Goal: Use online tool/utility: Utilize a website feature to perform a specific function

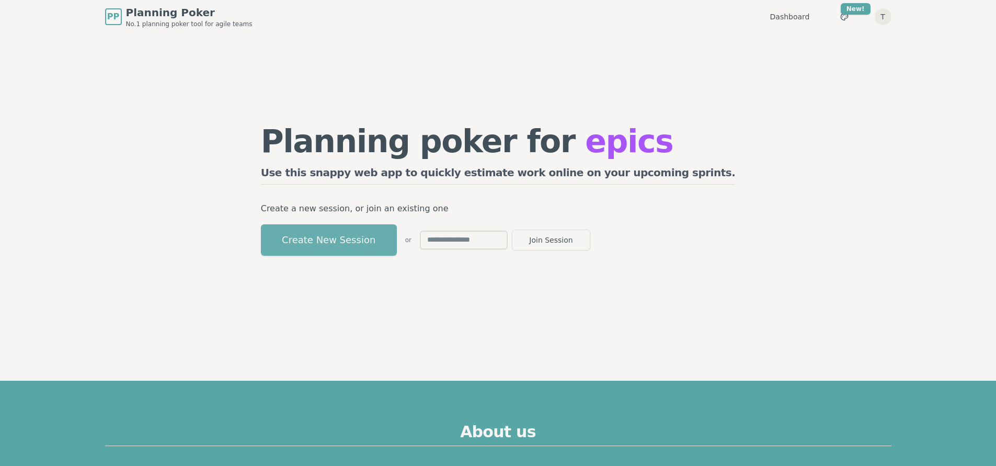
click at [397, 234] on button "Create New Session" at bounding box center [329, 239] width 136 height 31
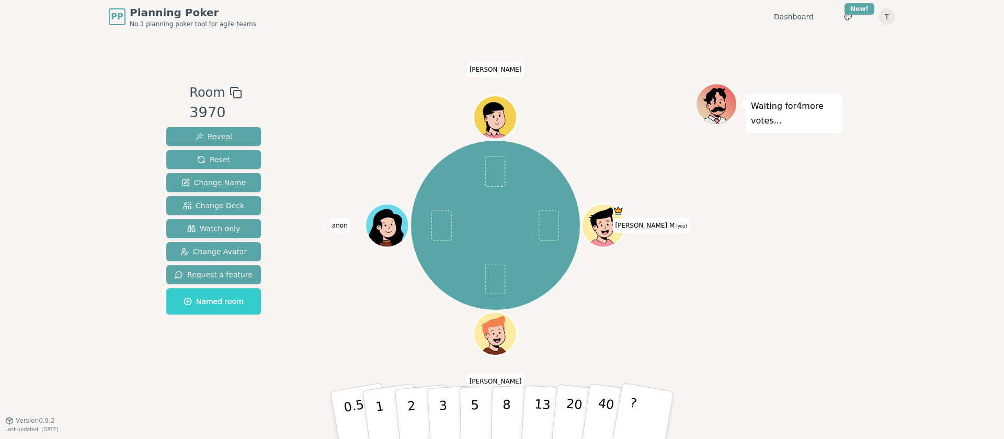
click at [340, 93] on div at bounding box center [495, 92] width 400 height 19
click at [473, 415] on p "5" at bounding box center [475, 415] width 9 height 56
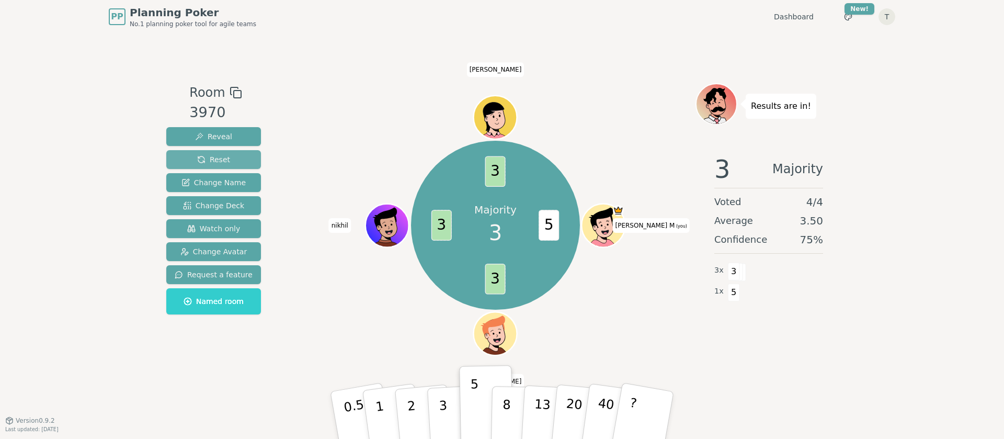
click at [229, 162] on button "Reset" at bounding box center [213, 159] width 95 height 19
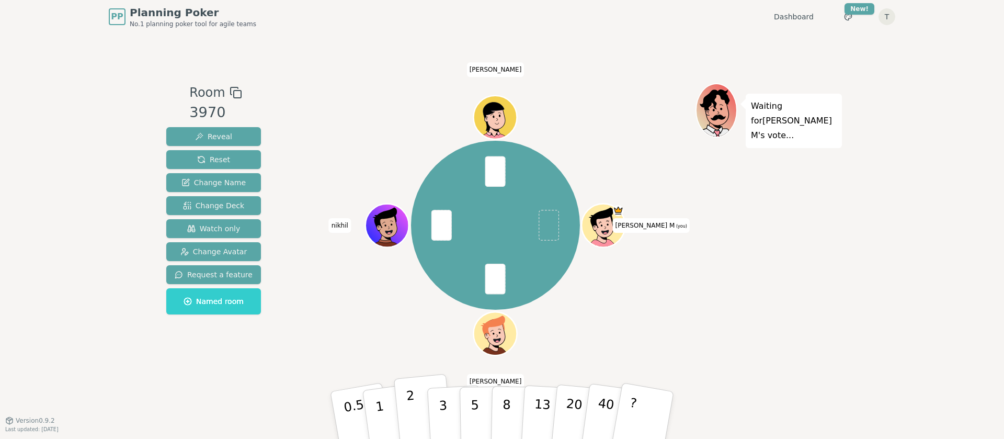
click at [414, 406] on p "2" at bounding box center [413, 416] width 14 height 57
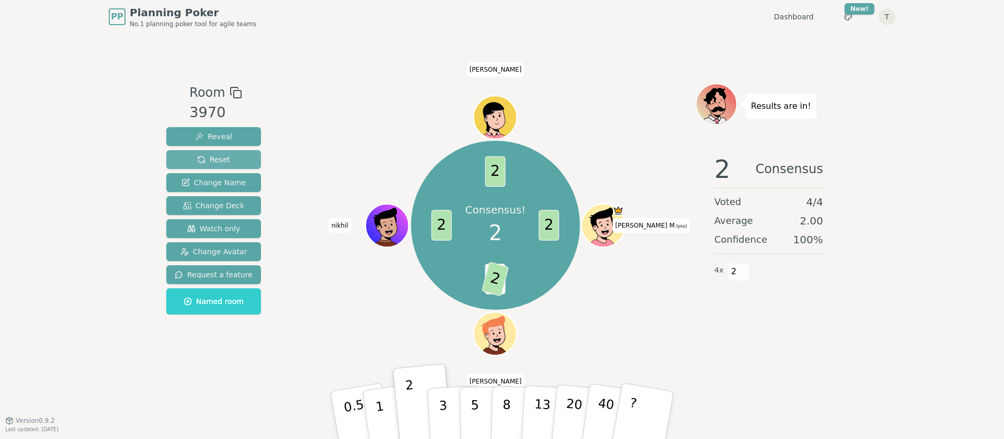
click at [218, 155] on span "Reset" at bounding box center [213, 159] width 33 height 10
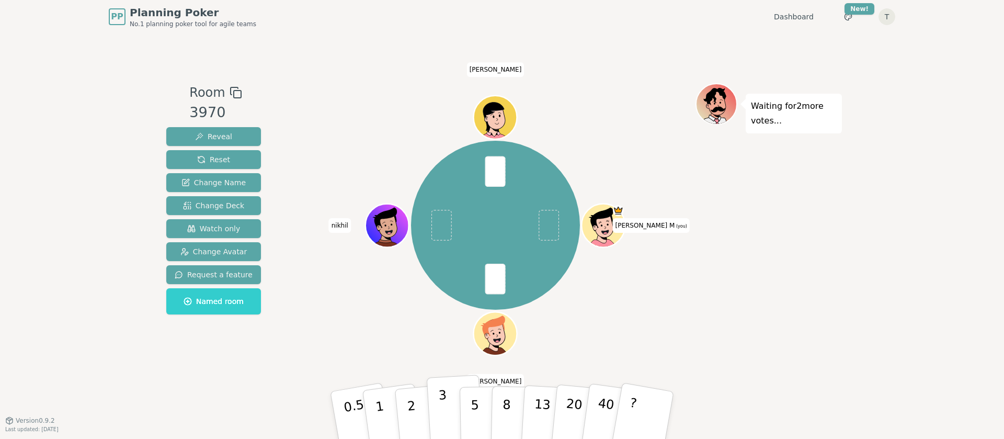
click at [442, 409] on p "3" at bounding box center [444, 416] width 12 height 57
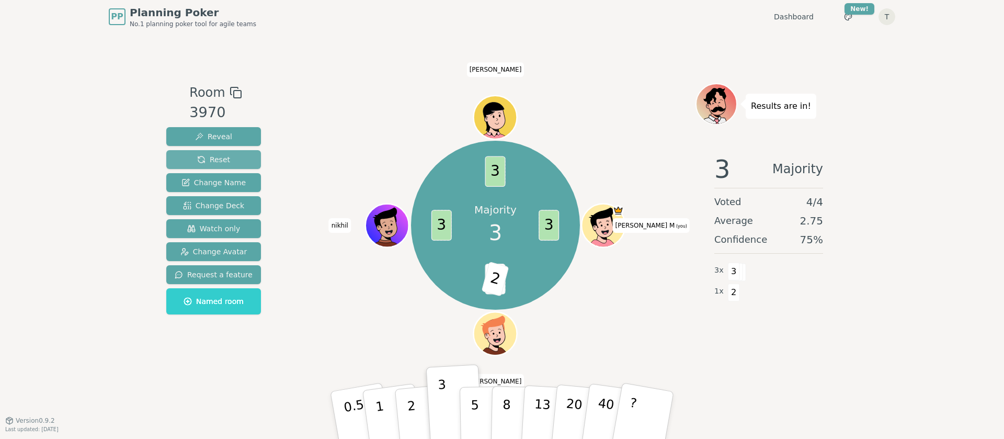
click at [233, 161] on button "Reset" at bounding box center [213, 159] width 95 height 19
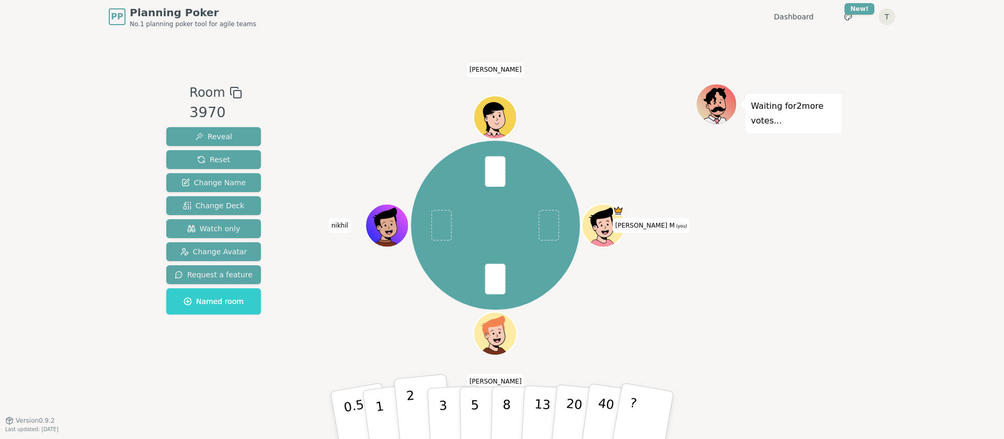
click at [416, 400] on button "2" at bounding box center [424, 415] width 60 height 83
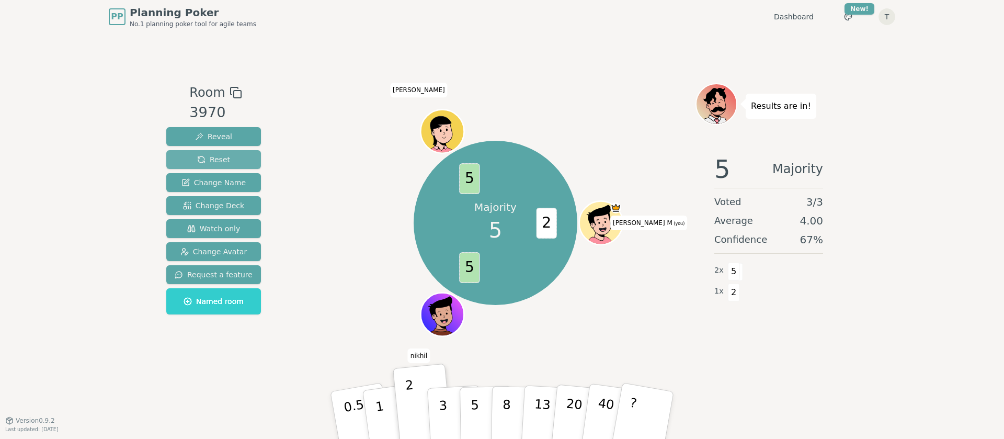
click at [215, 158] on span "Reset" at bounding box center [213, 159] width 33 height 10
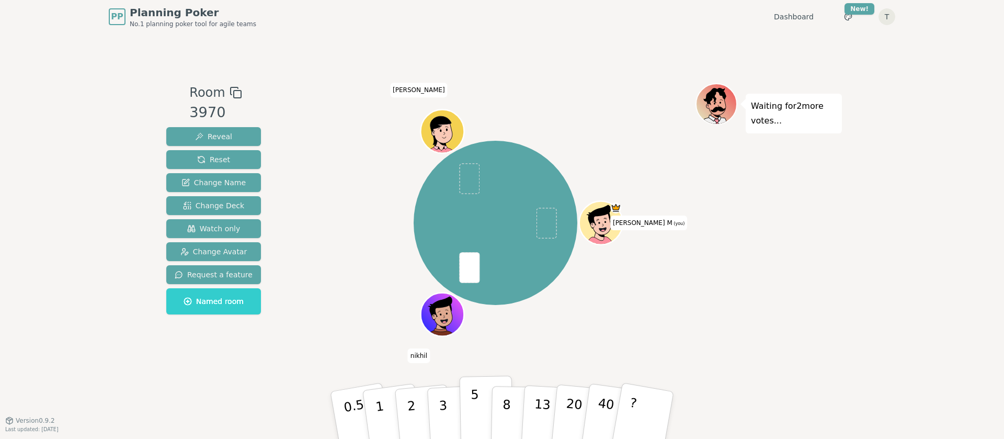
click at [467, 406] on button "5" at bounding box center [487, 415] width 54 height 79
